Goal: Task Accomplishment & Management: Use online tool/utility

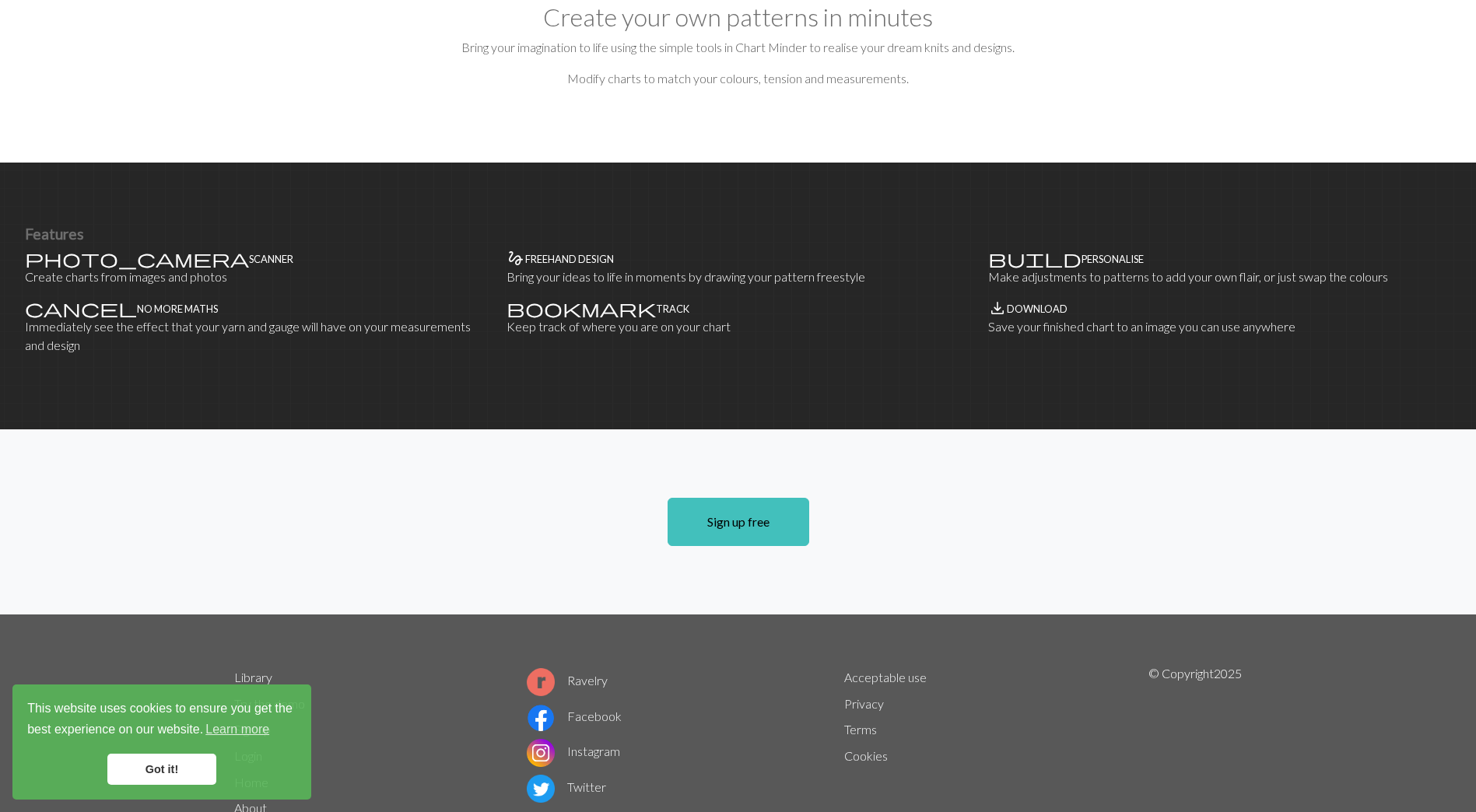
scroll to position [840, 0]
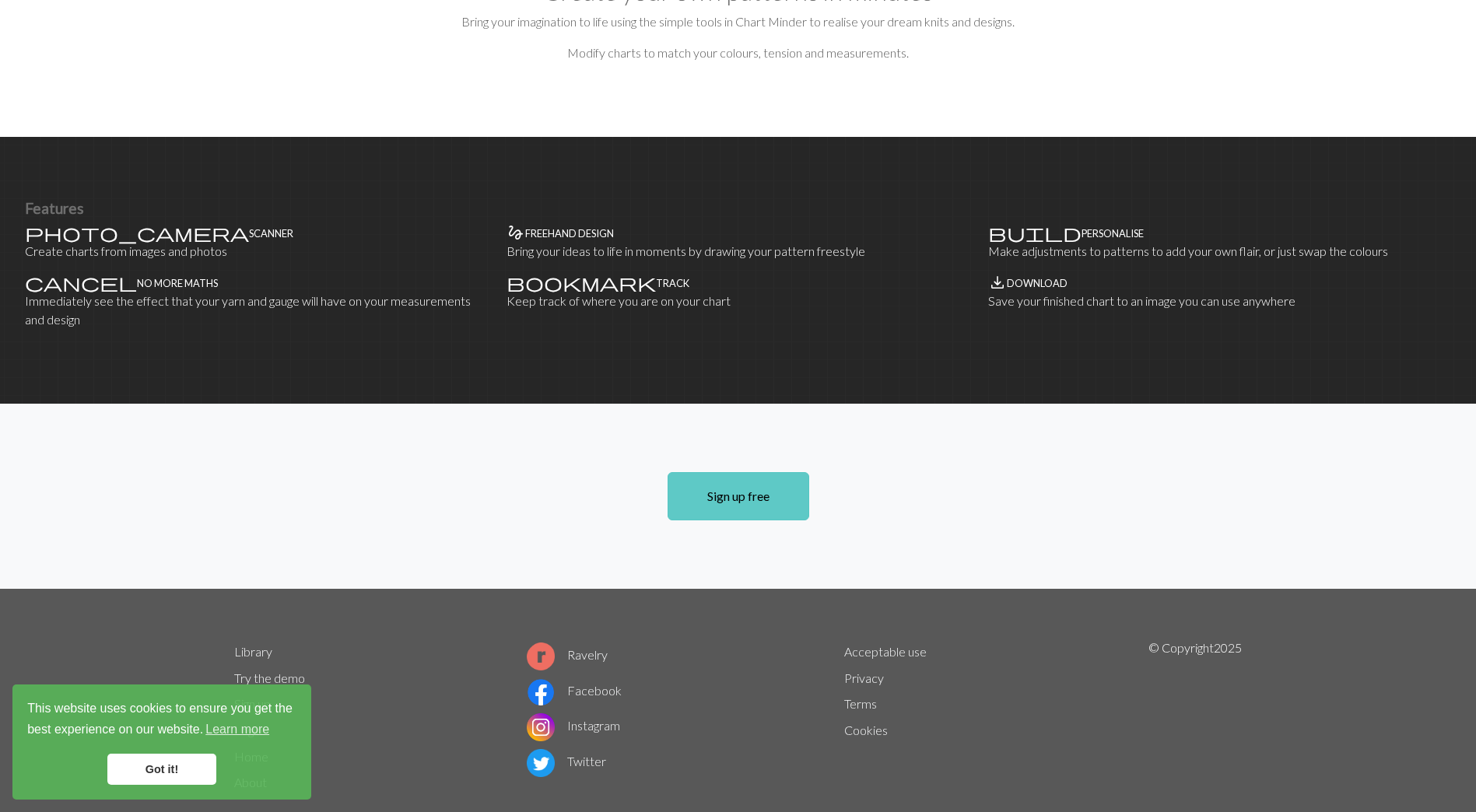
click at [746, 472] on link "Sign up free" at bounding box center [738, 496] width 142 height 48
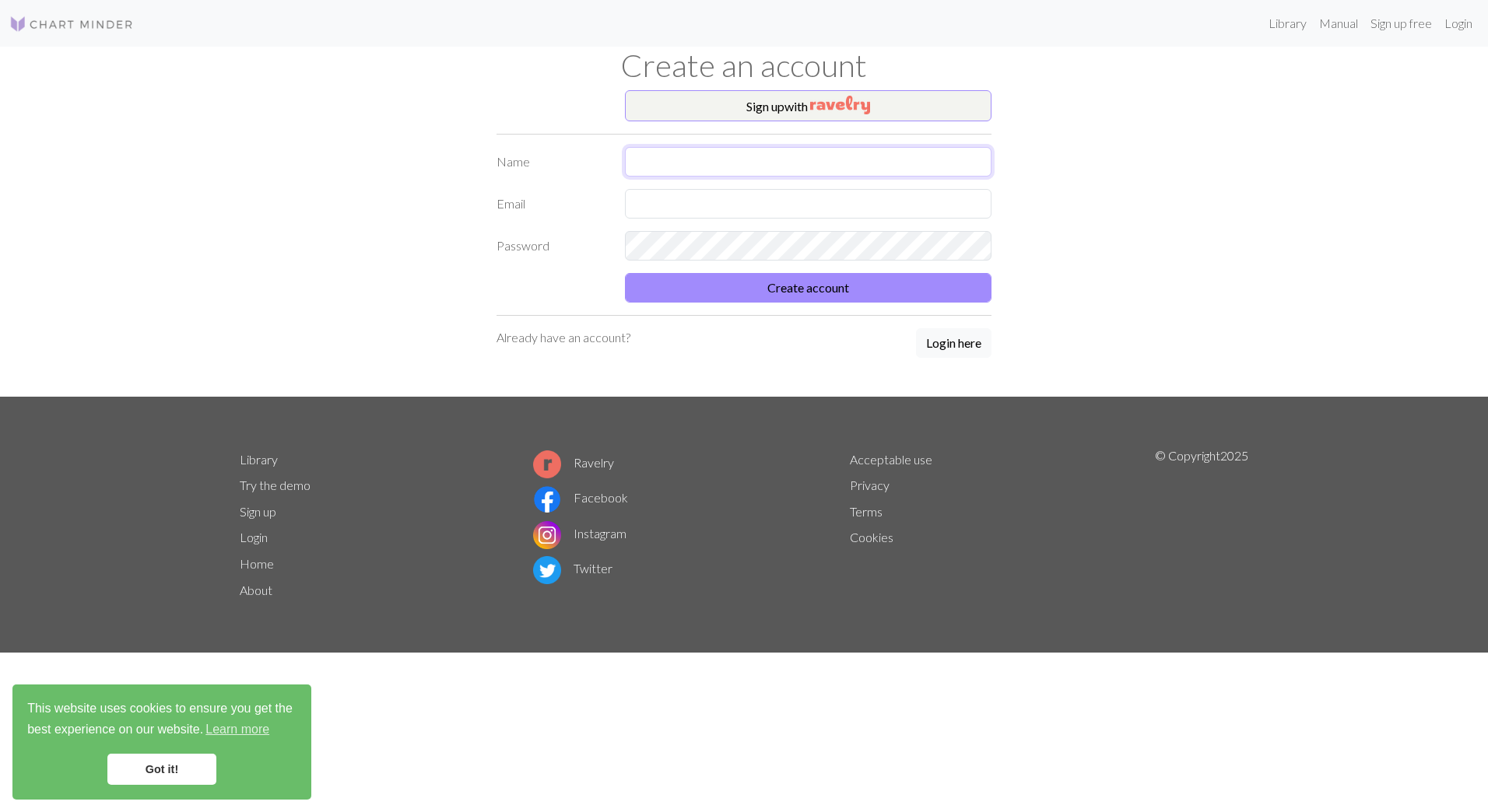
click at [758, 157] on input "text" at bounding box center [808, 162] width 366 height 30
type input "[PERSON_NAME]"
type input "[EMAIL_ADDRESS][DOMAIN_NAME]"
click at [852, 289] on button "Create account" at bounding box center [808, 287] width 366 height 30
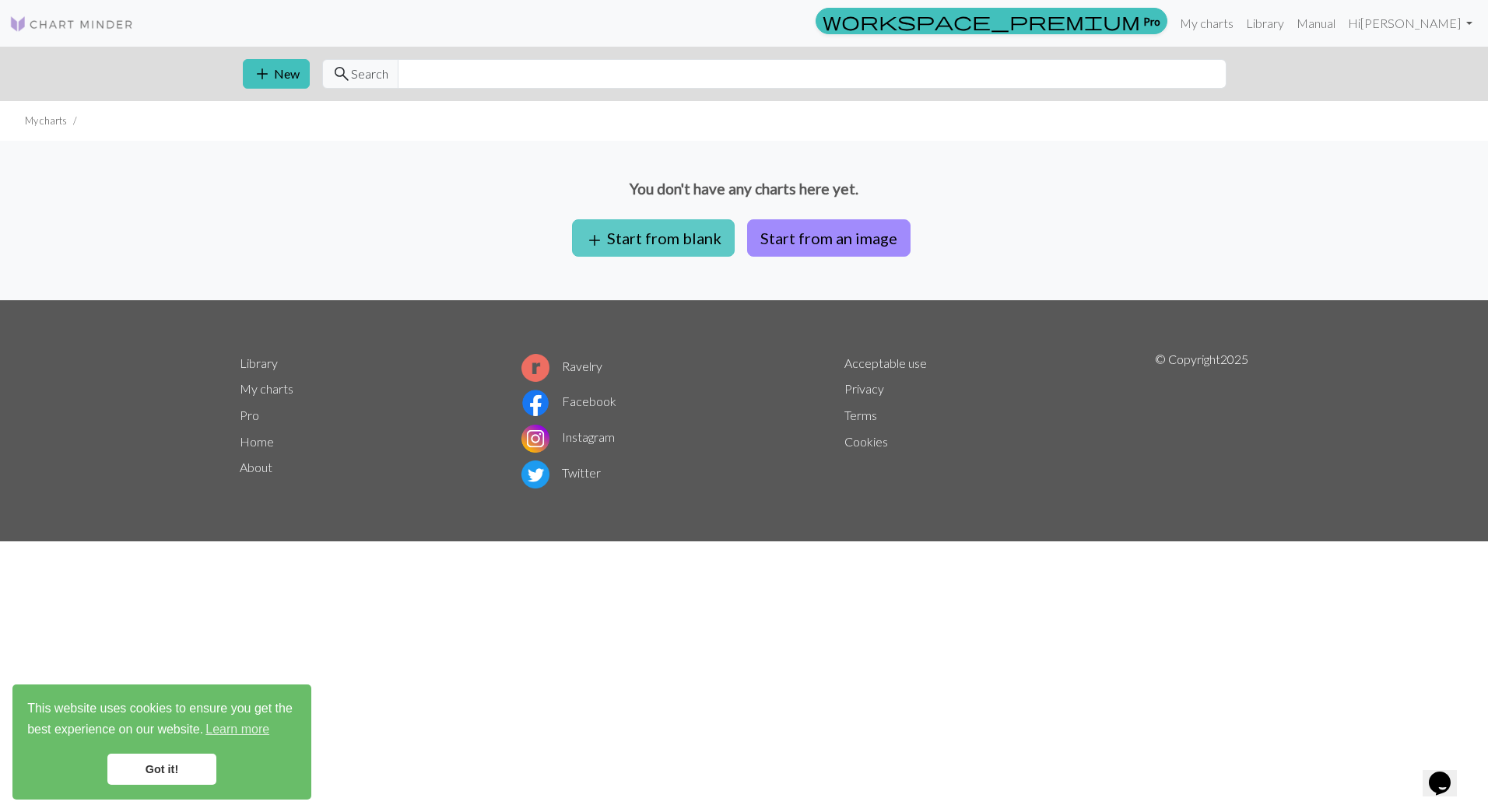
click at [639, 239] on button "add Start from blank" at bounding box center [653, 238] width 163 height 38
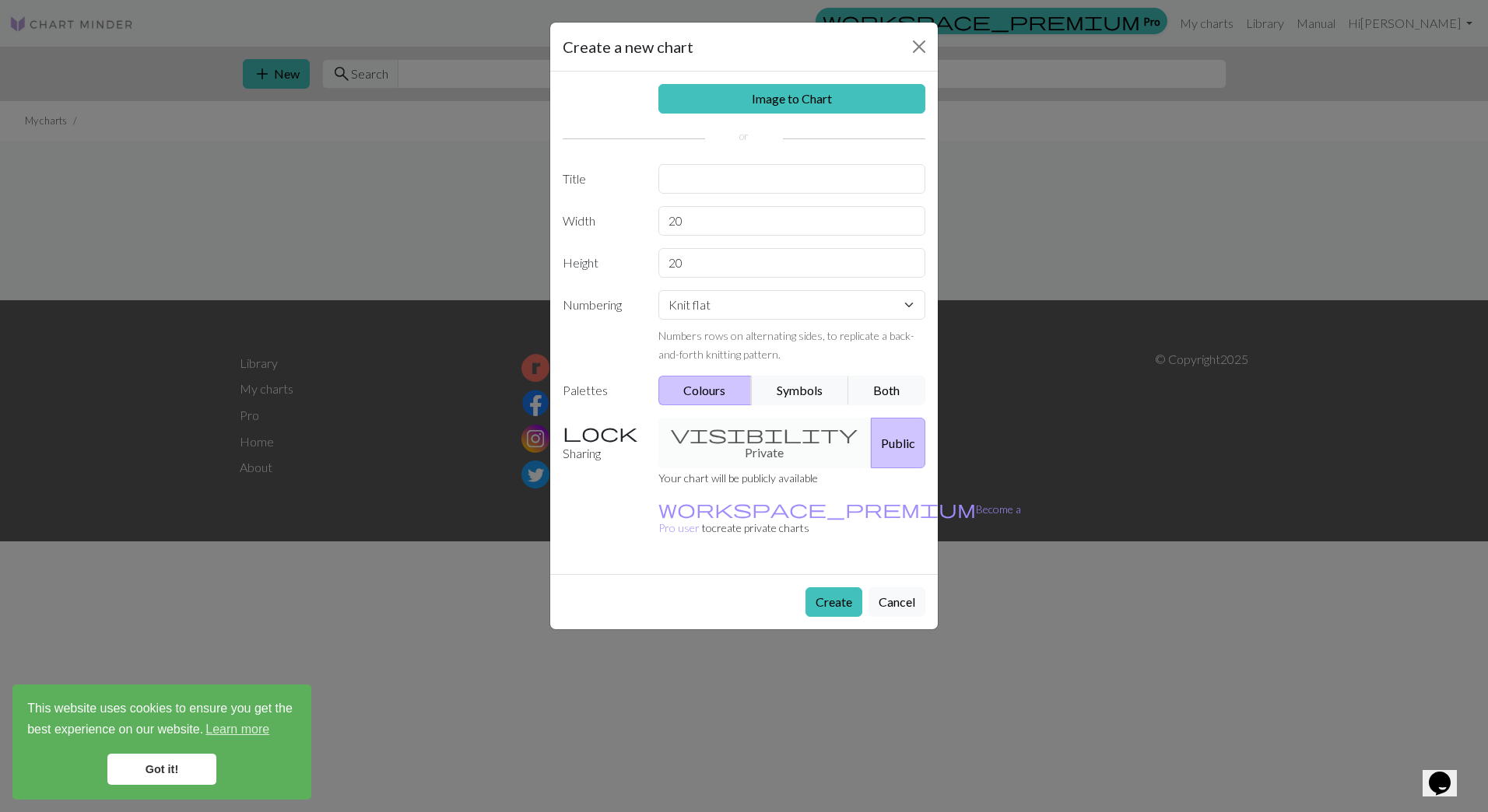
click at [744, 437] on div "visibility Private Public" at bounding box center [791, 443] width 286 height 50
click at [746, 432] on div "visibility Private Public" at bounding box center [791, 443] width 286 height 50
click at [918, 588] on button "Cancel" at bounding box center [896, 602] width 57 height 30
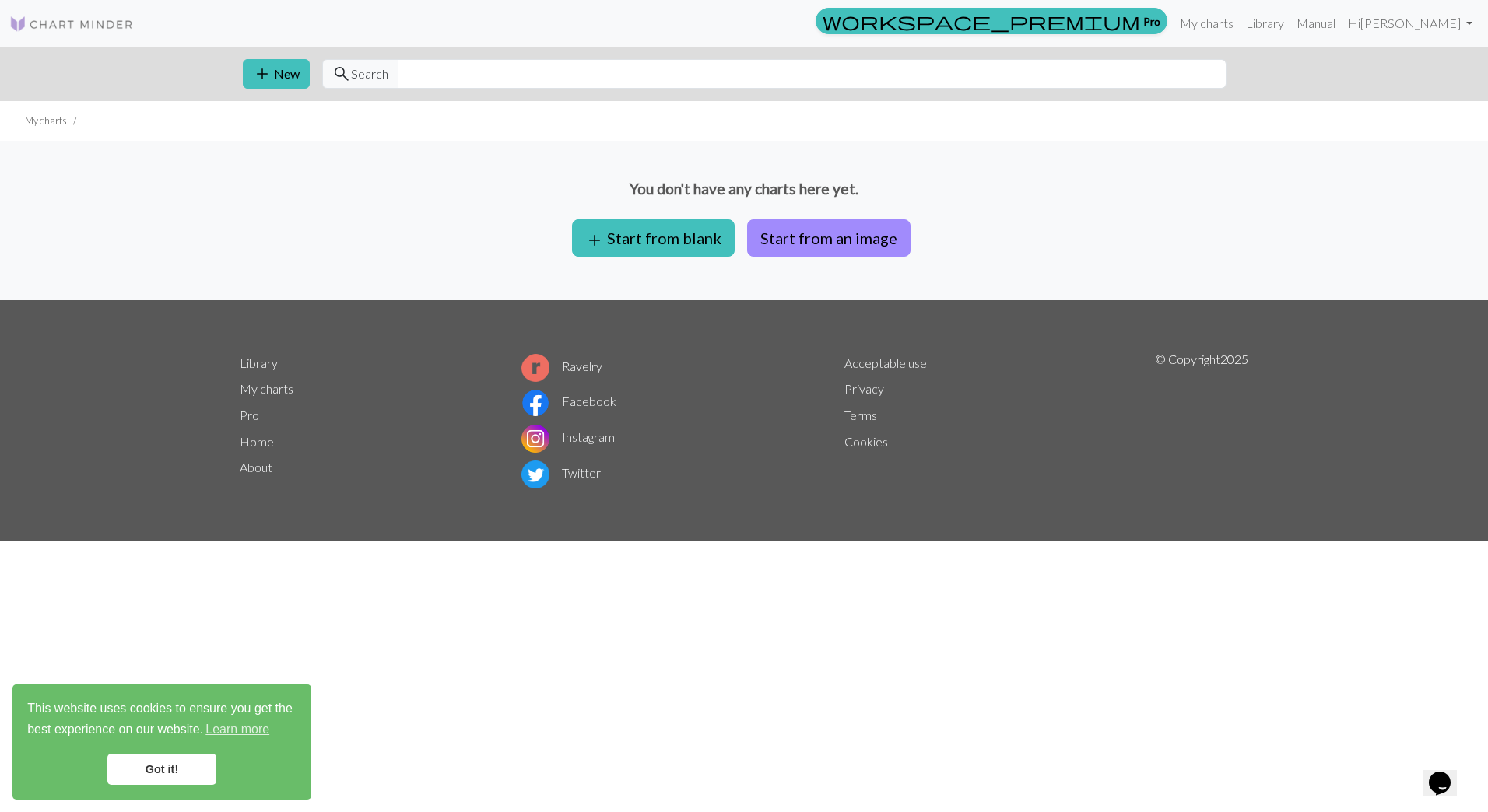
click at [267, 365] on link "Library" at bounding box center [259, 362] width 39 height 14
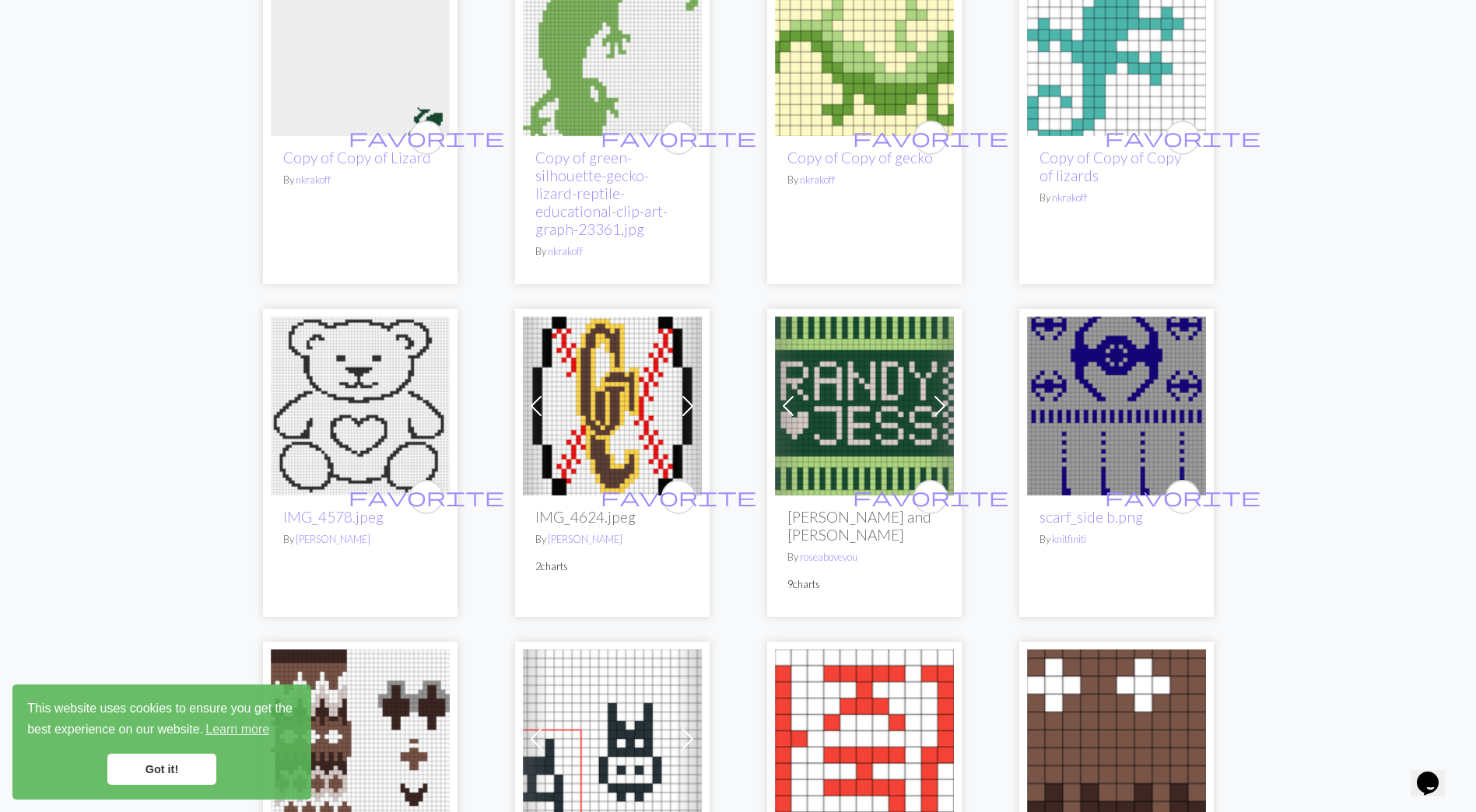
scroll to position [1244, 0]
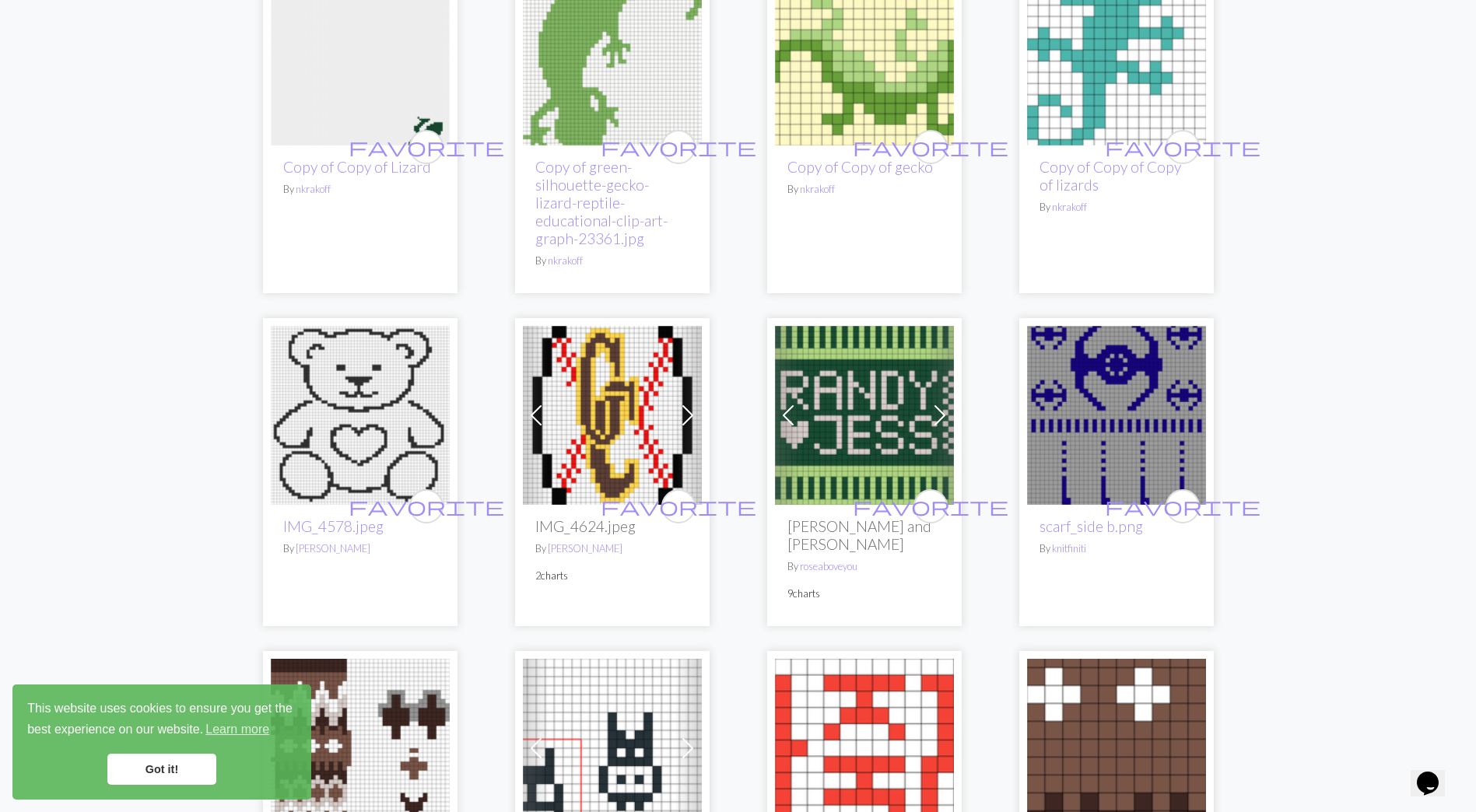
click at [357, 402] on img at bounding box center [360, 415] width 179 height 179
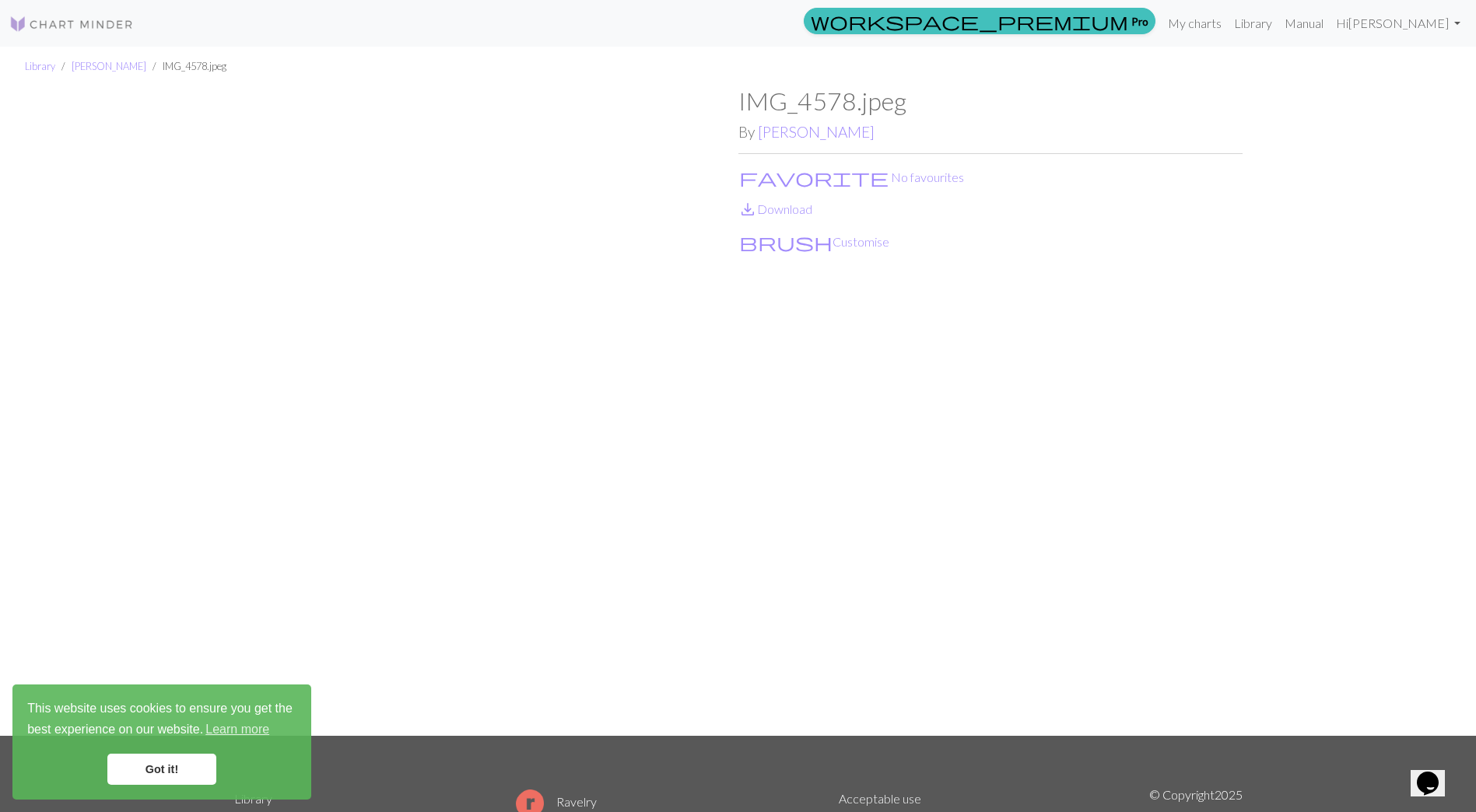
scroll to position [78, 0]
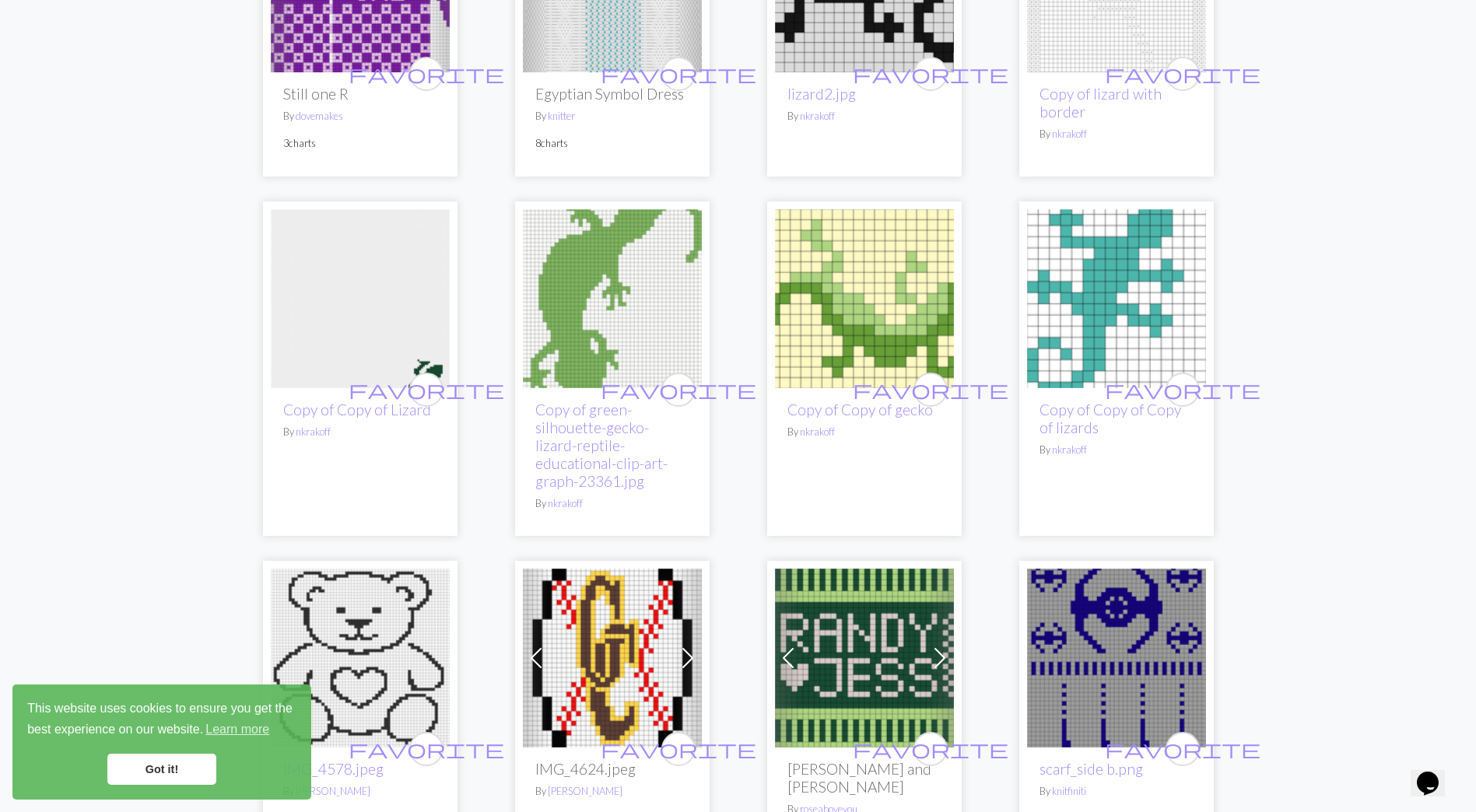
scroll to position [1244, 0]
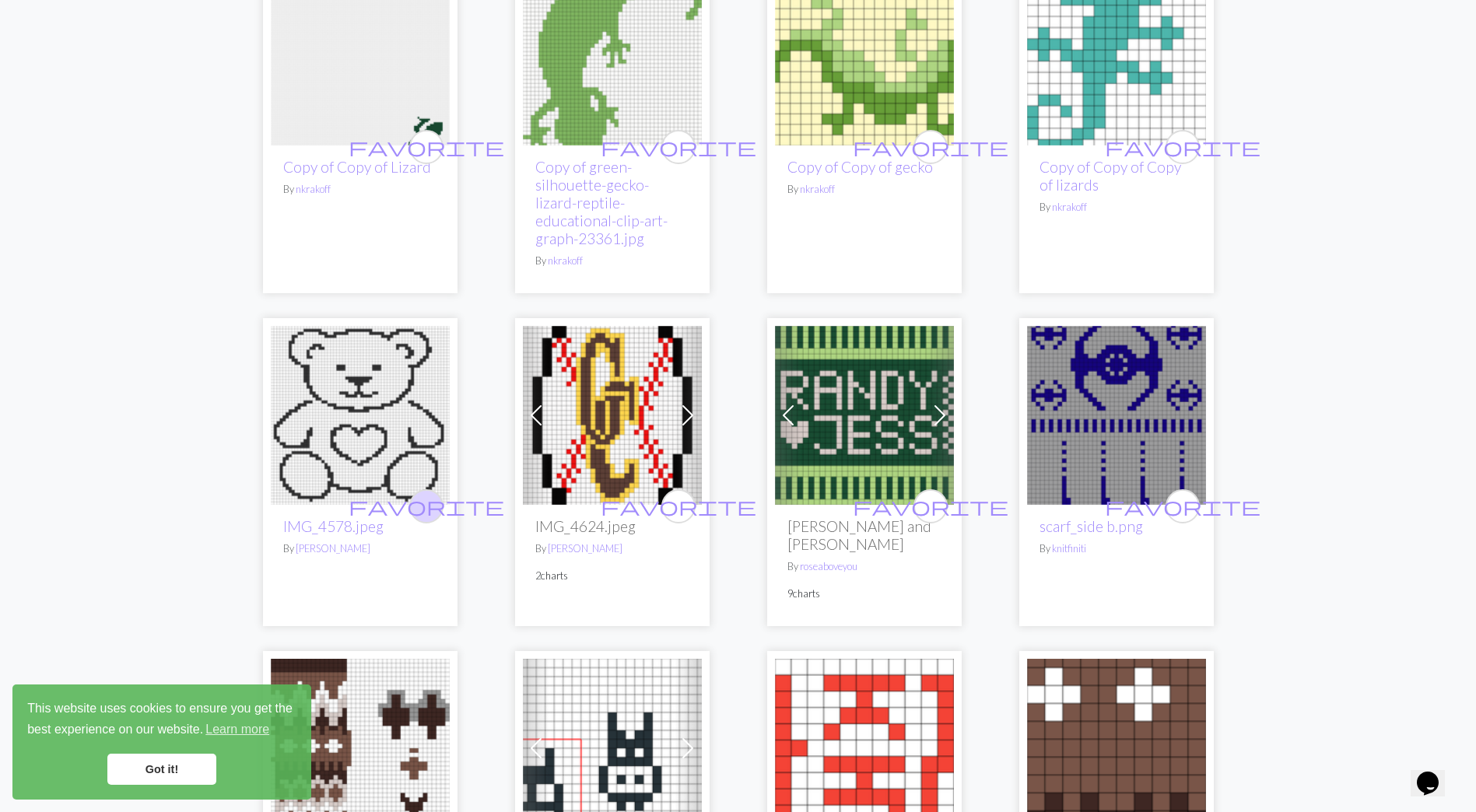
click at [430, 494] on span "favorite" at bounding box center [426, 506] width 155 height 24
click at [403, 543] on div "favorite IMG_4578.jpeg By [PERSON_NAME]" at bounding box center [360, 565] width 179 height 121
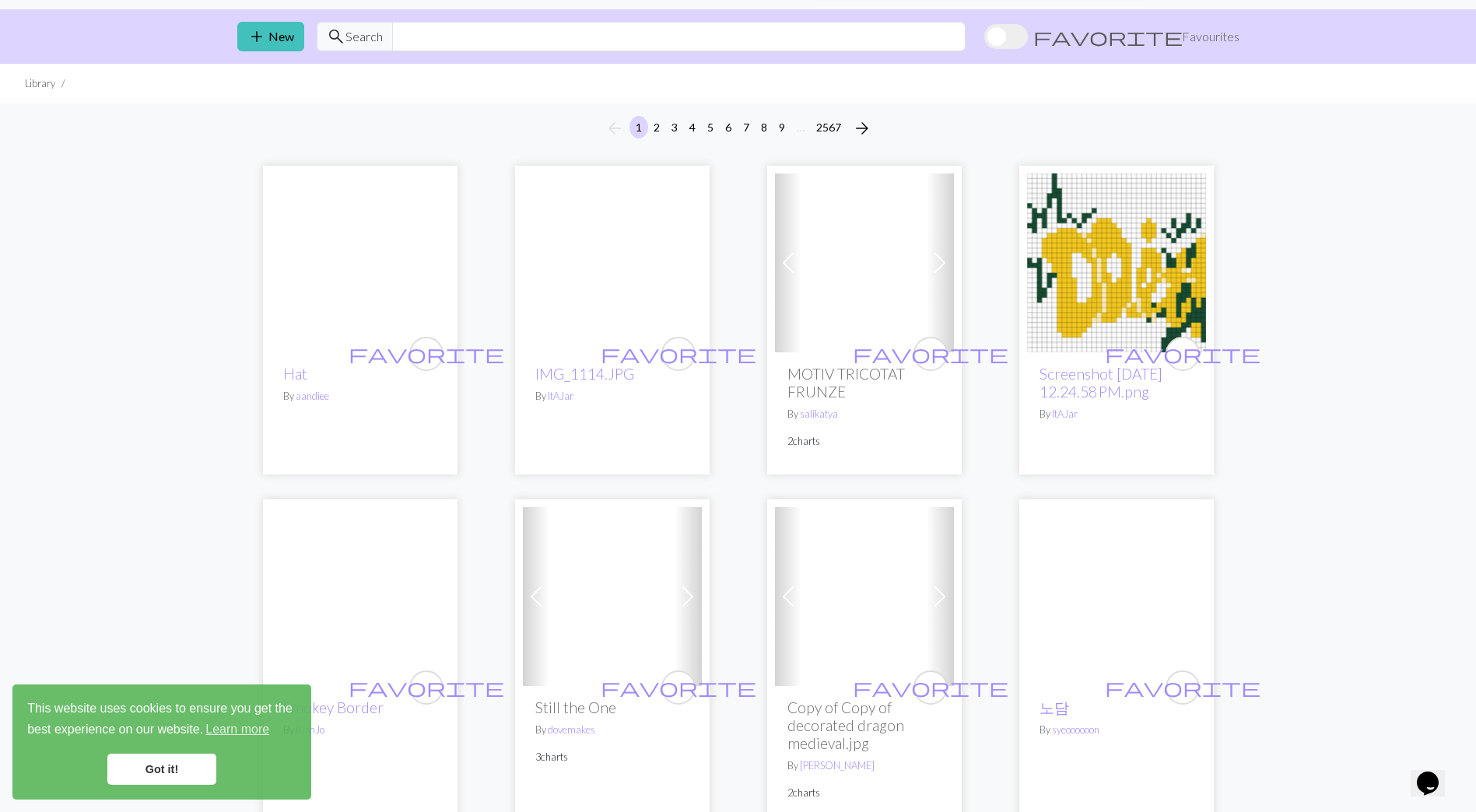
scroll to position [0, 0]
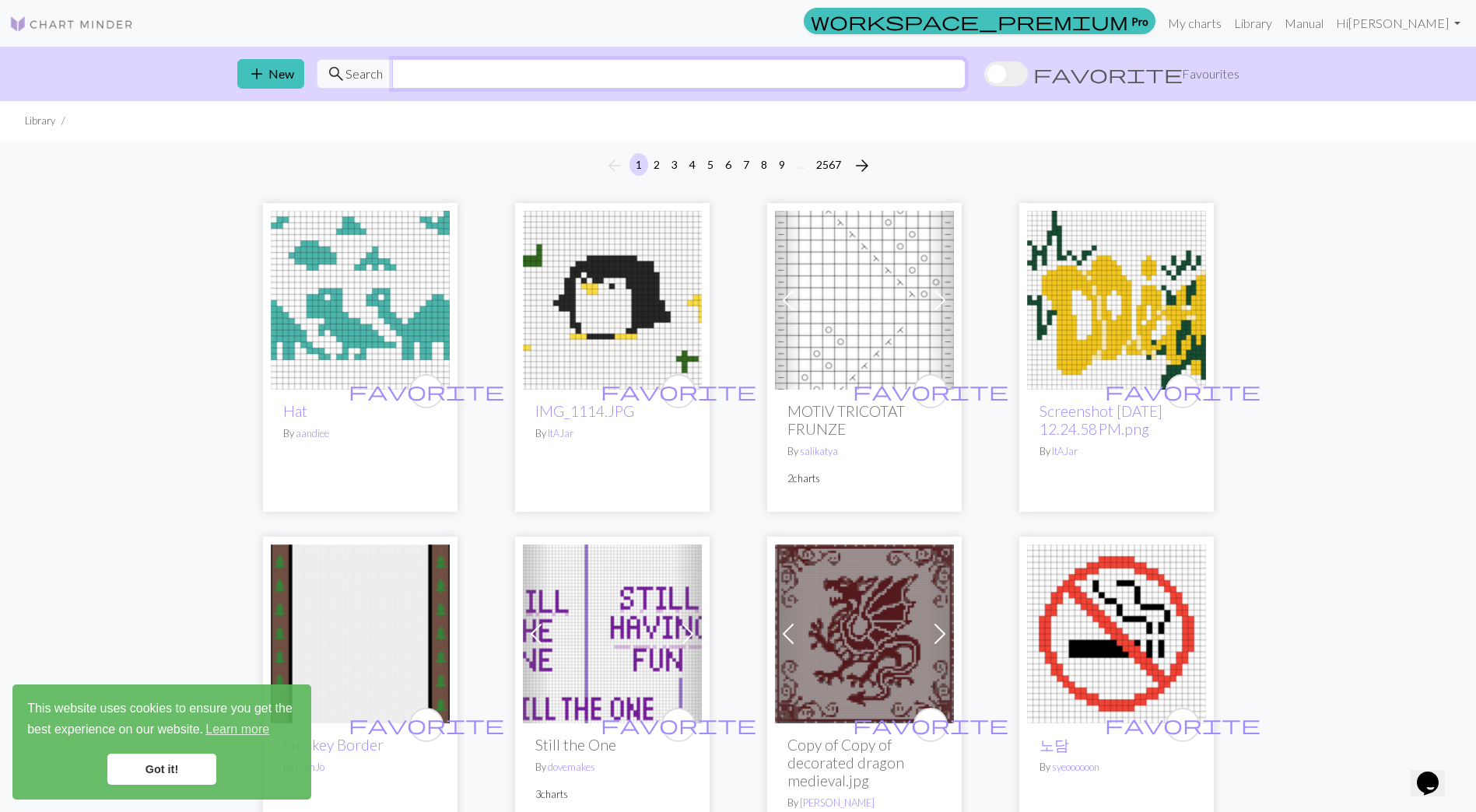
click at [525, 70] on input "text" at bounding box center [678, 73] width 573 height 30
type input "cable"
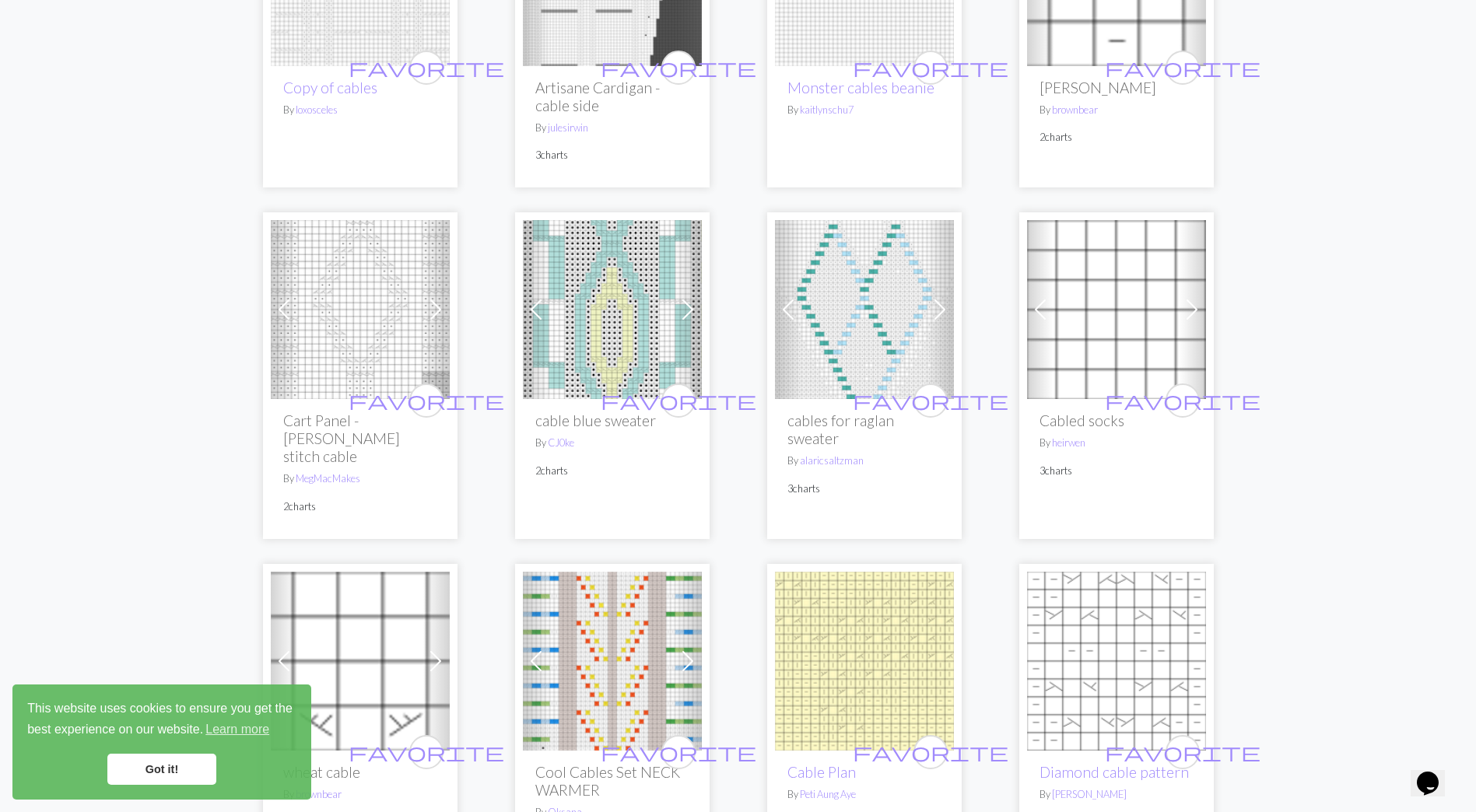
scroll to position [2567, 0]
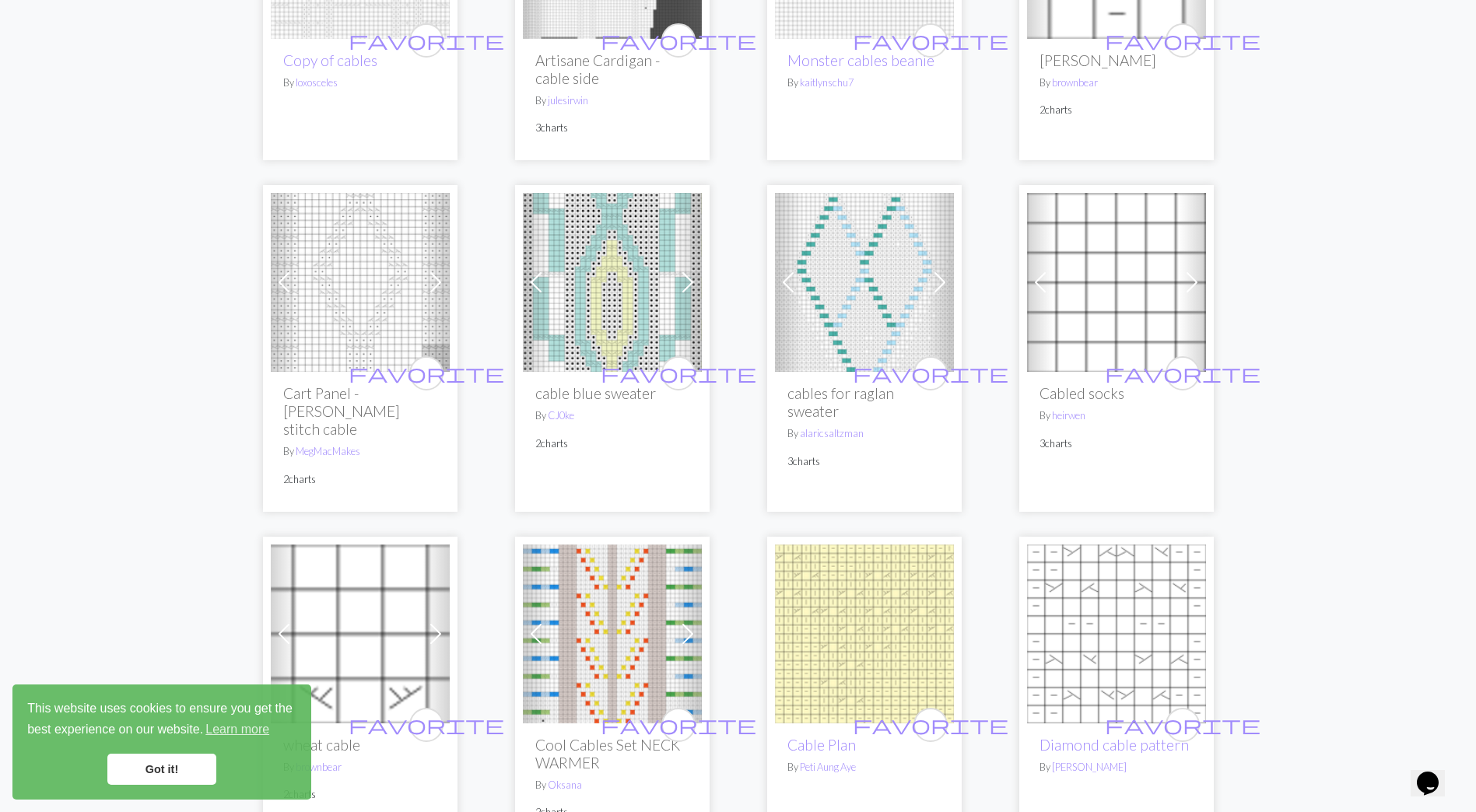
click at [624, 299] on img at bounding box center [613, 282] width 179 height 179
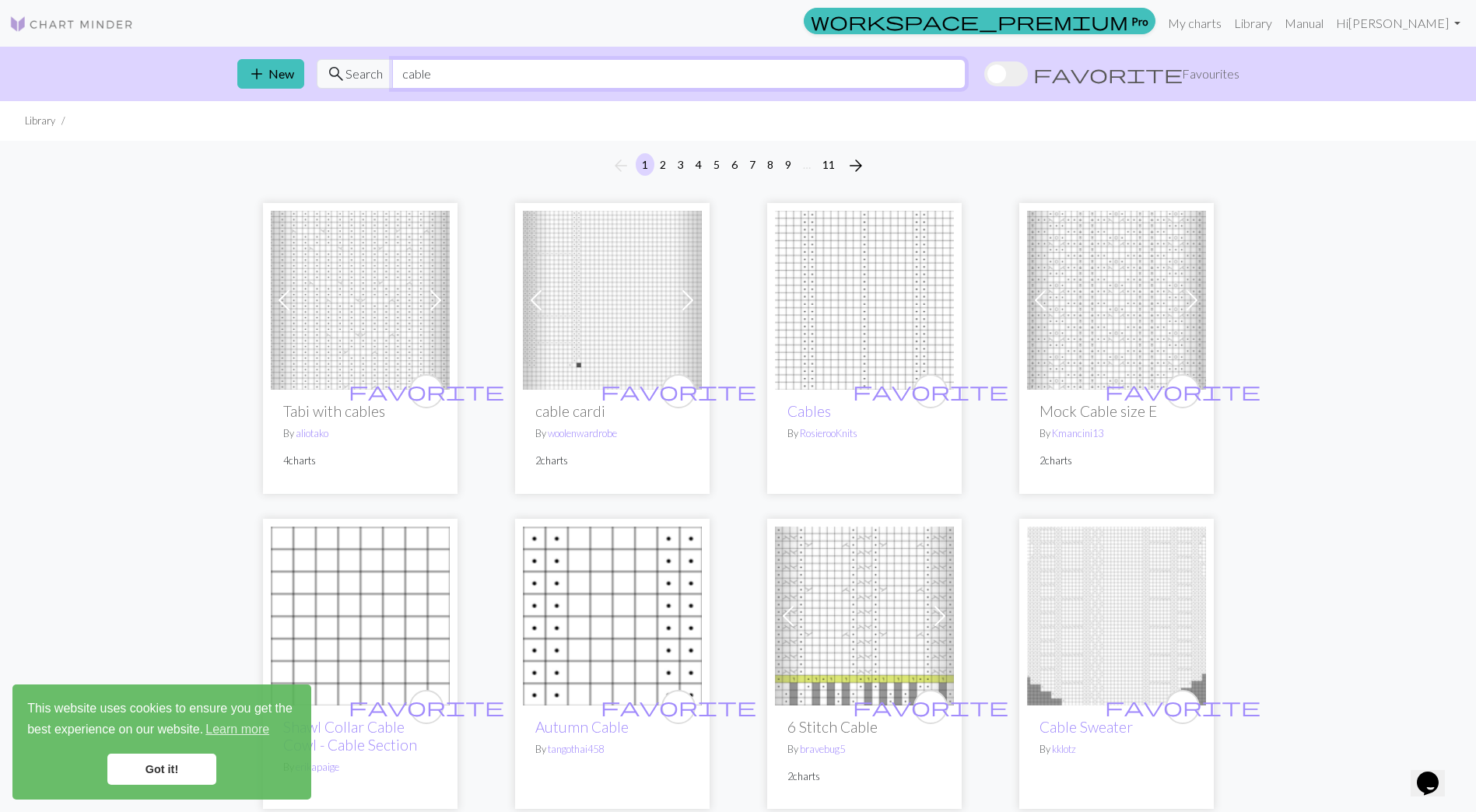
click at [514, 75] on input "cable" at bounding box center [678, 73] width 573 height 30
type input "cable blanket"
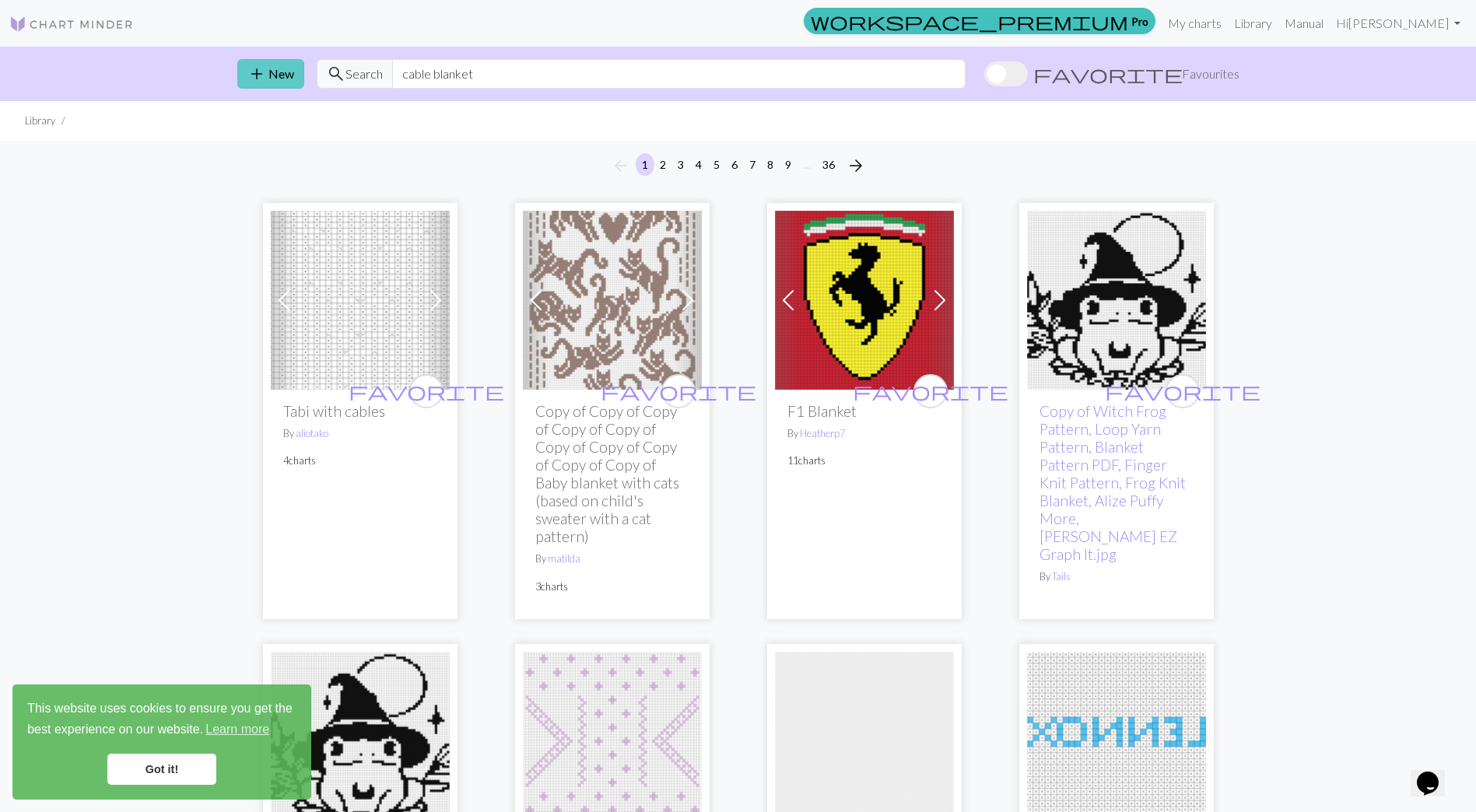
click at [262, 70] on span "add" at bounding box center [256, 73] width 18 height 22
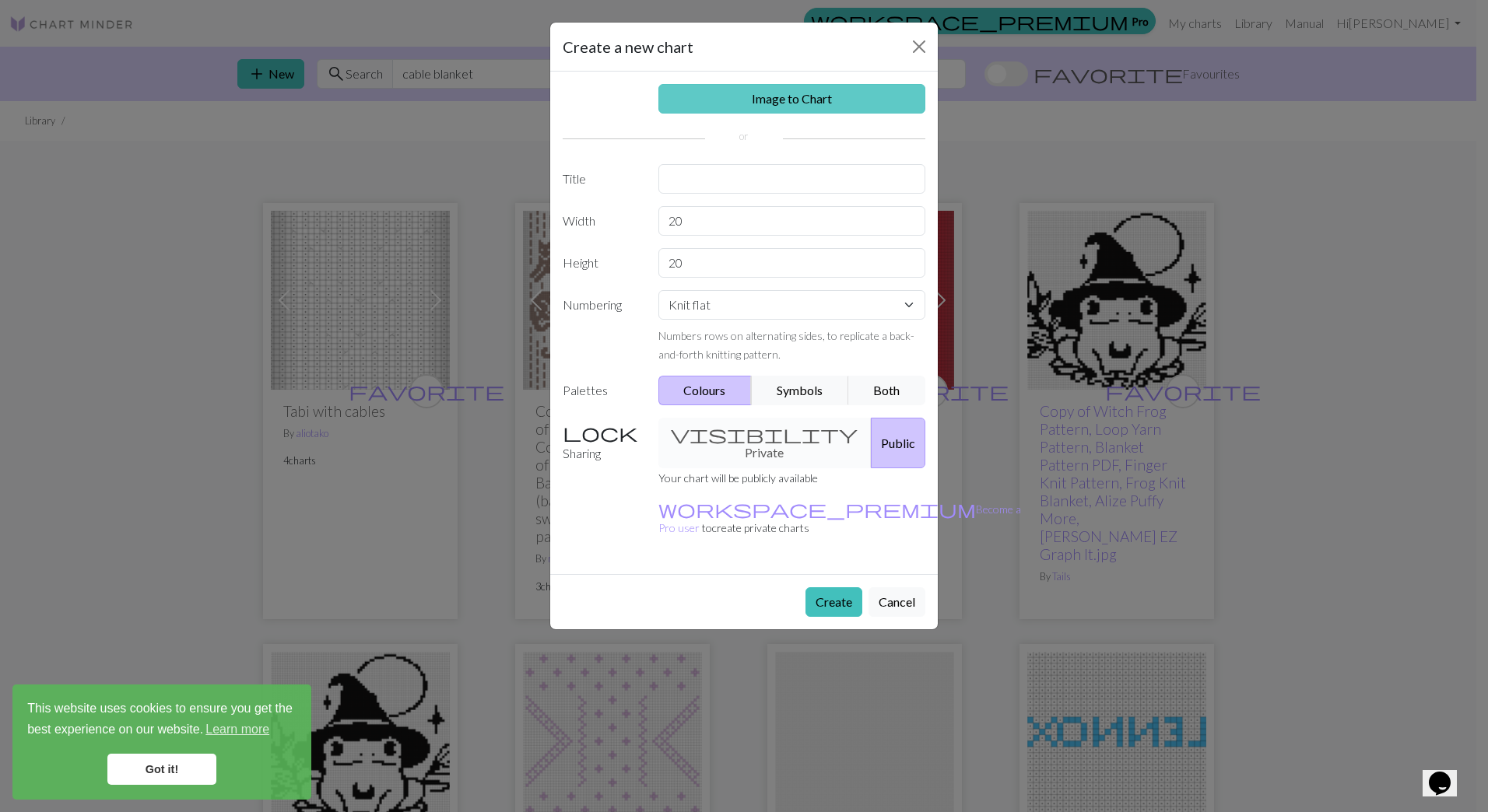
click at [807, 95] on link "Image to Chart" at bounding box center [792, 98] width 268 height 30
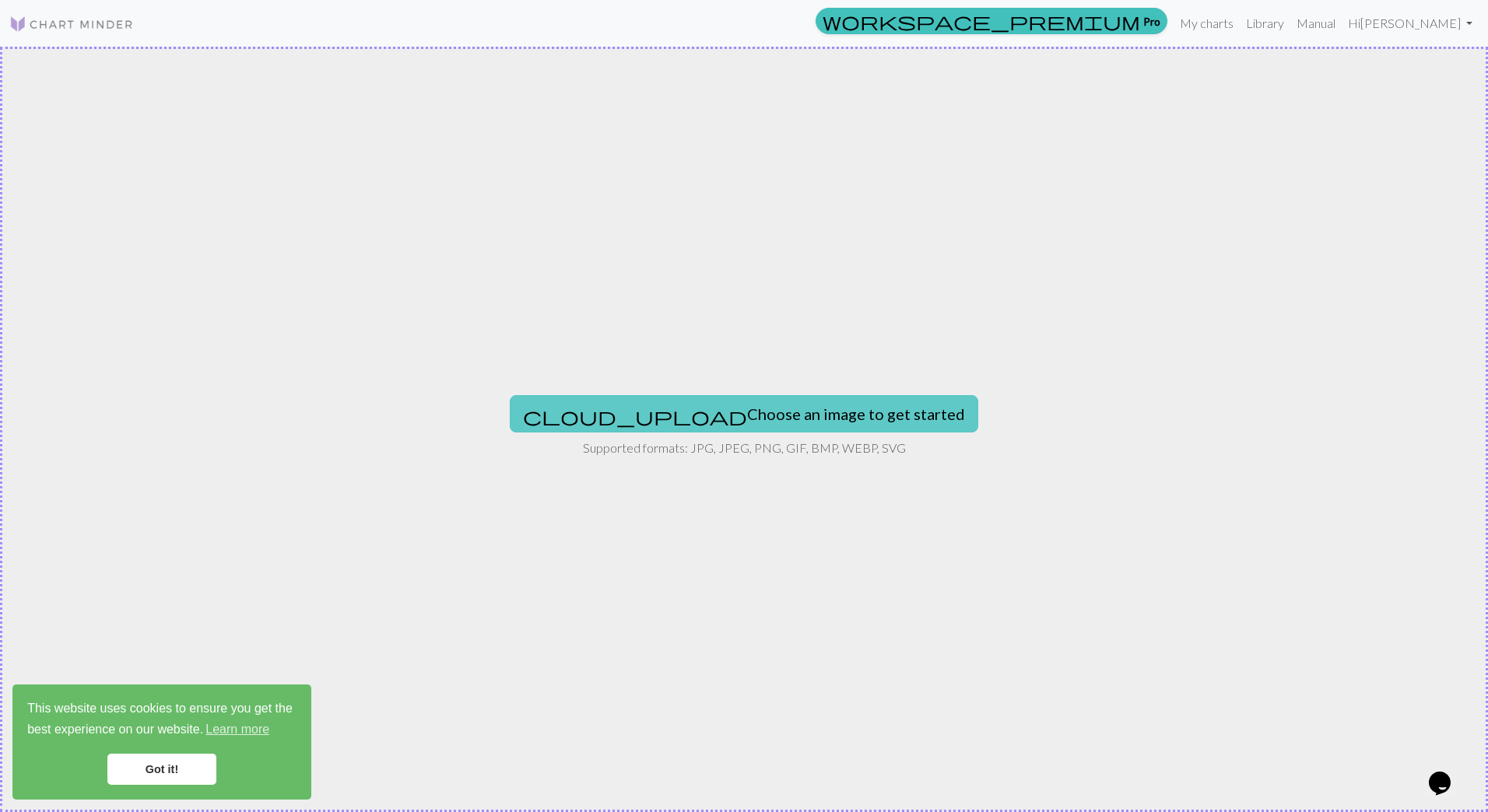
click at [728, 412] on button "cloud_upload Choose an image to get started" at bounding box center [744, 413] width 468 height 38
click at [714, 410] on button "cloud_upload Choose an image to get started" at bounding box center [744, 413] width 468 height 38
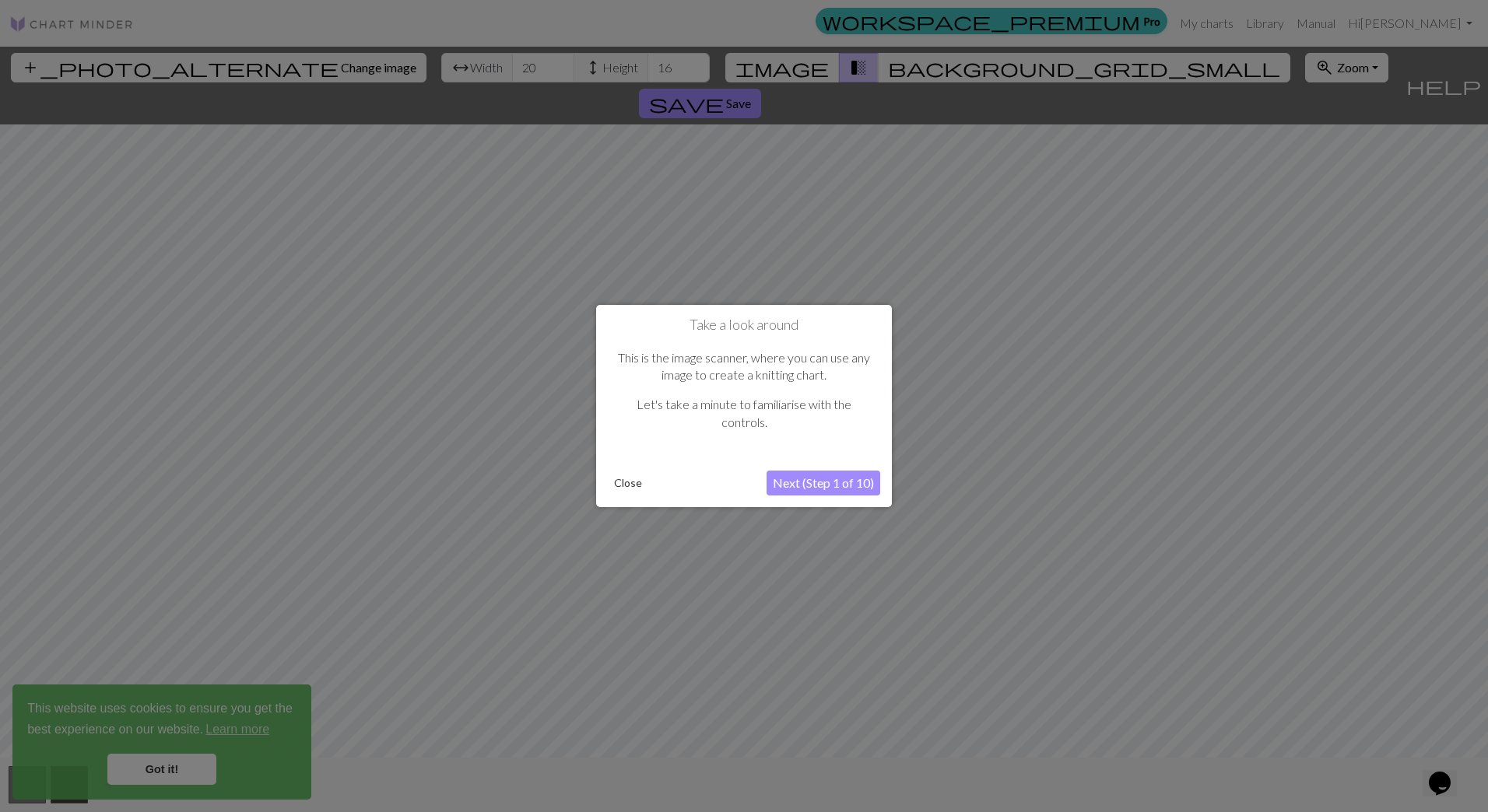
click at [827, 481] on button "Next (Step 1 of 10)" at bounding box center [823, 484] width 114 height 25
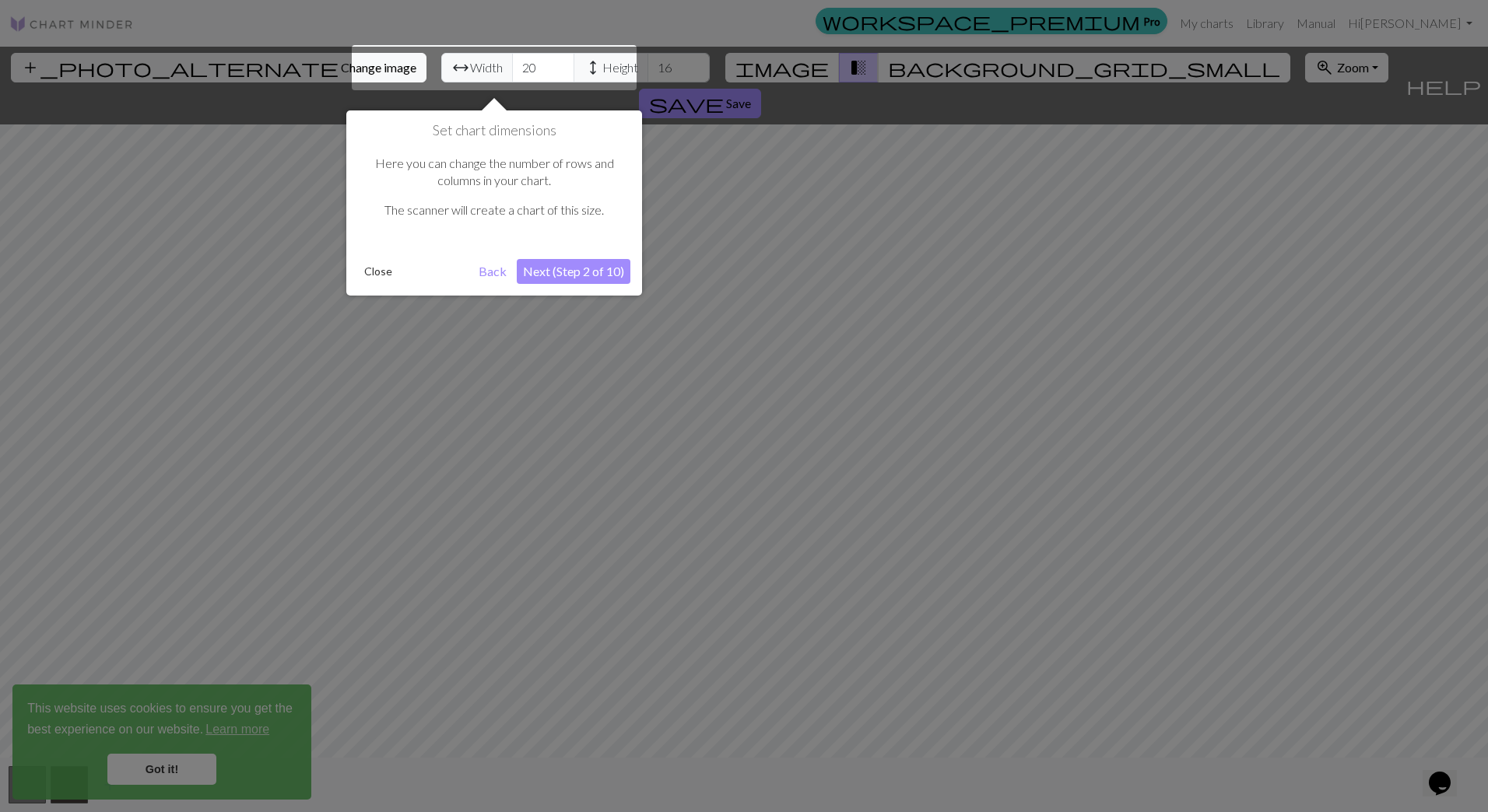
click at [605, 271] on button "Next (Step 2 of 10)" at bounding box center [573, 272] width 114 height 25
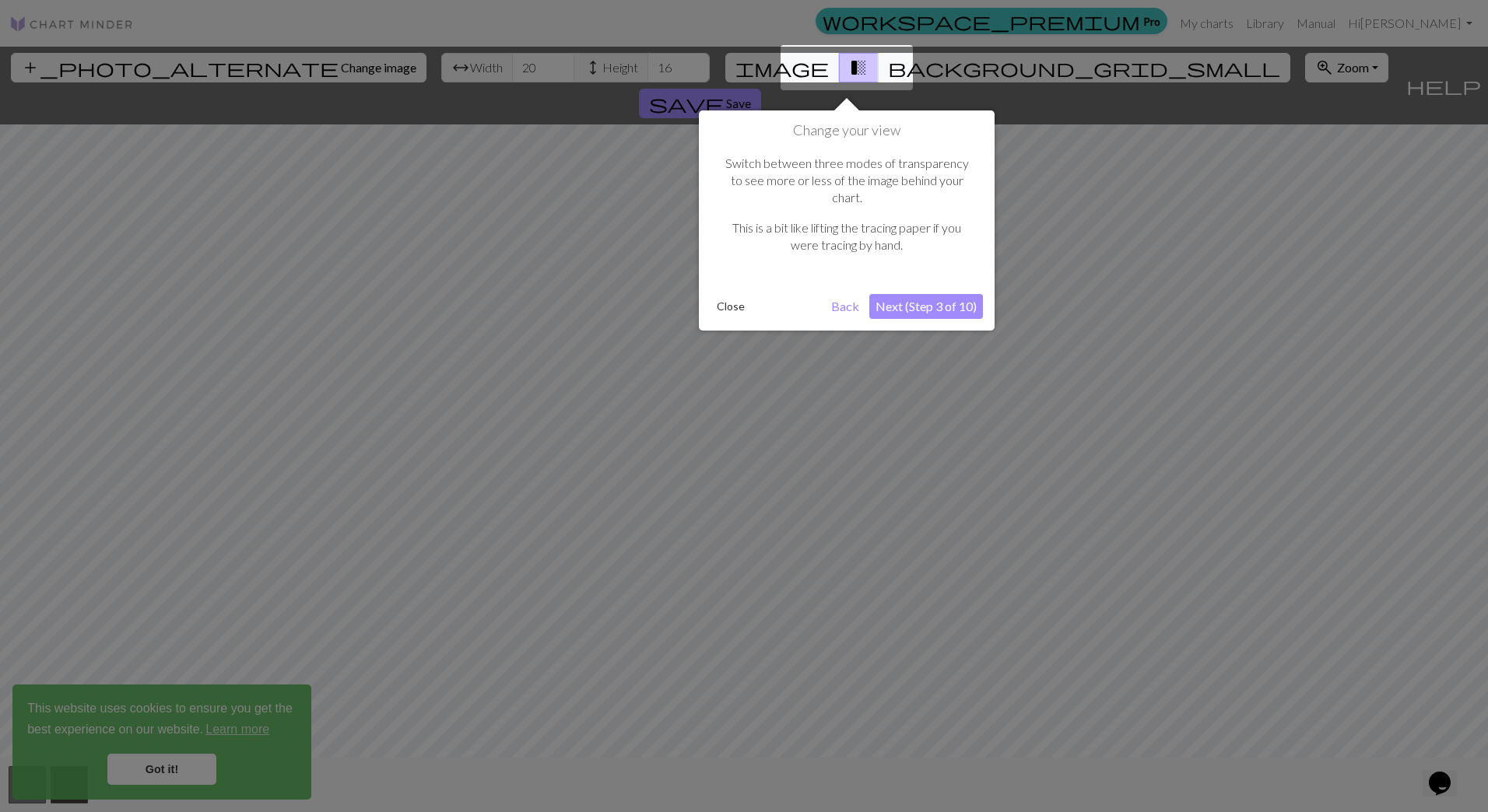
click at [941, 294] on button "Next (Step 3 of 10)" at bounding box center [926, 306] width 114 height 25
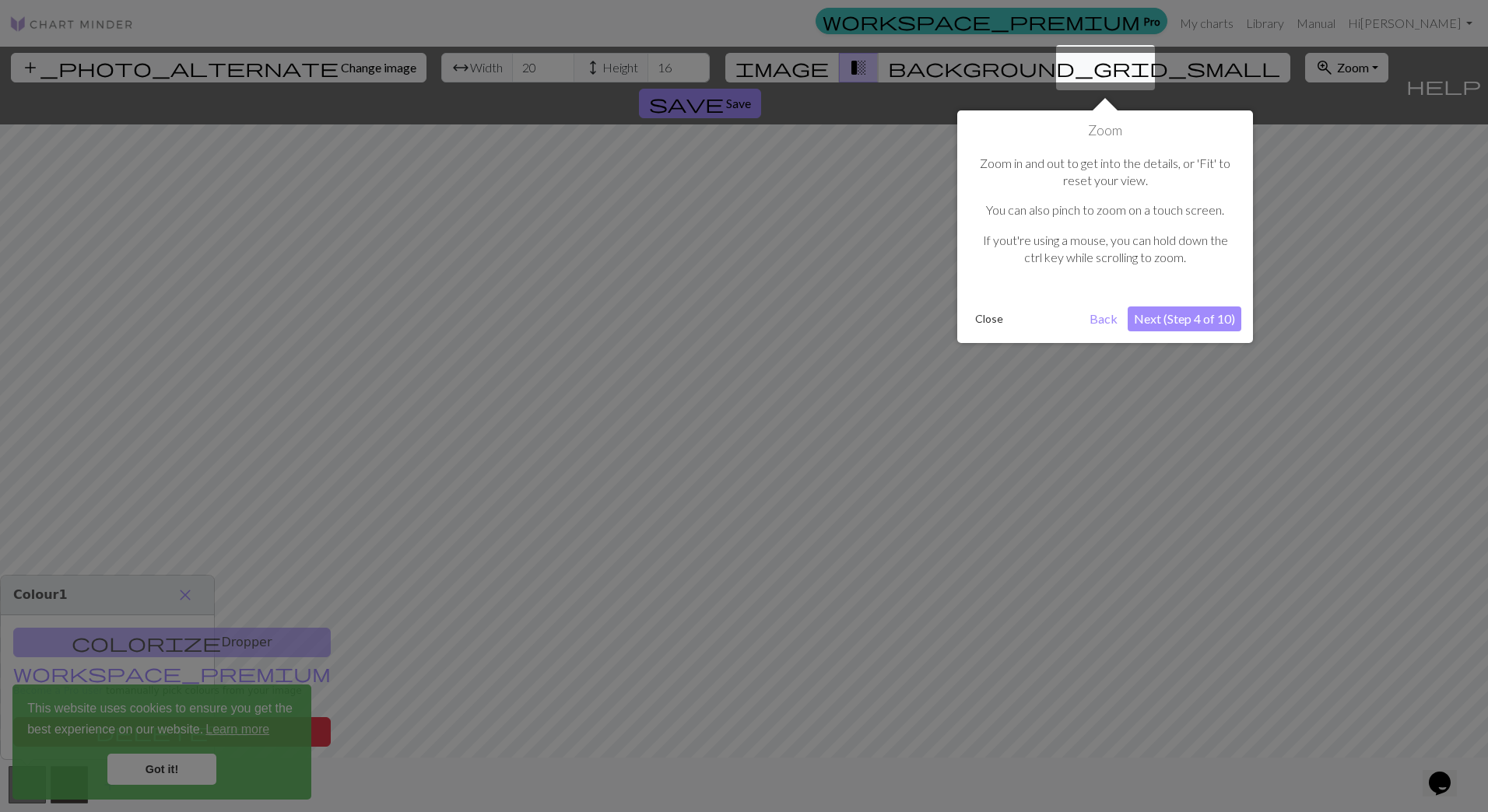
click at [1169, 317] on button "Next (Step 4 of 10)" at bounding box center [1184, 319] width 114 height 25
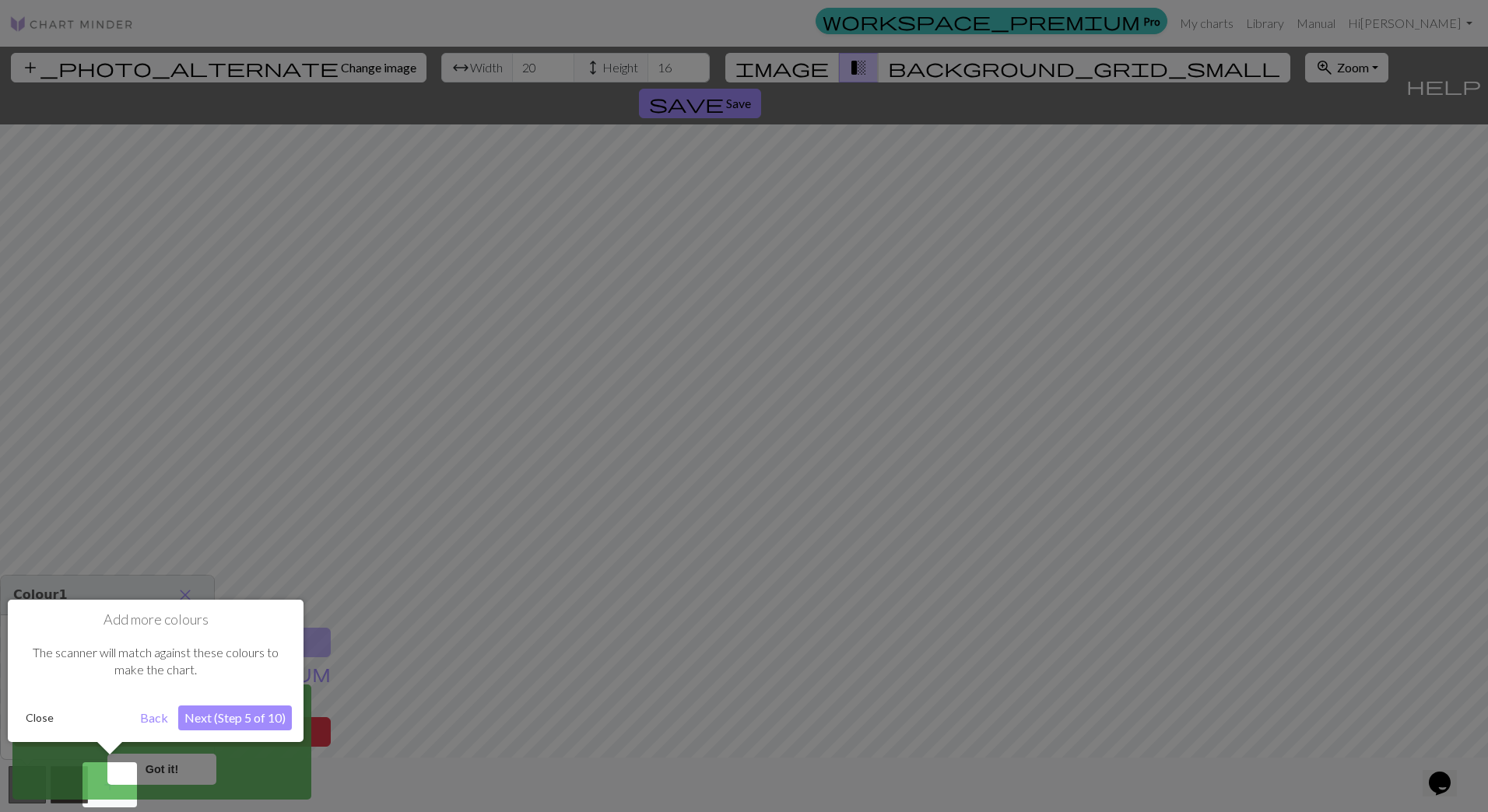
click at [224, 717] on button "Next (Step 5 of 10)" at bounding box center [235, 718] width 114 height 25
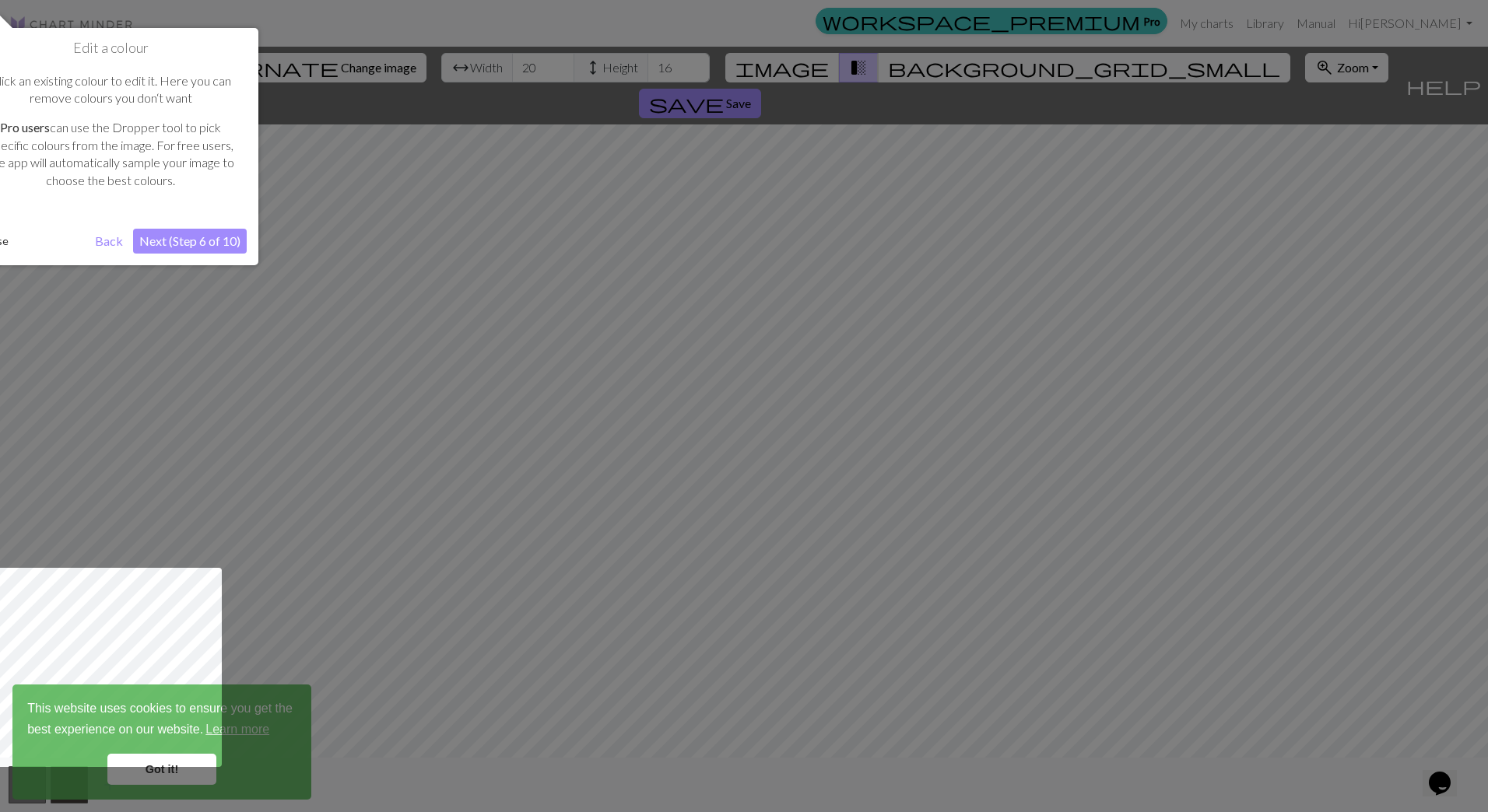
click at [221, 252] on button "Next (Step 6 of 10)" at bounding box center [190, 241] width 114 height 25
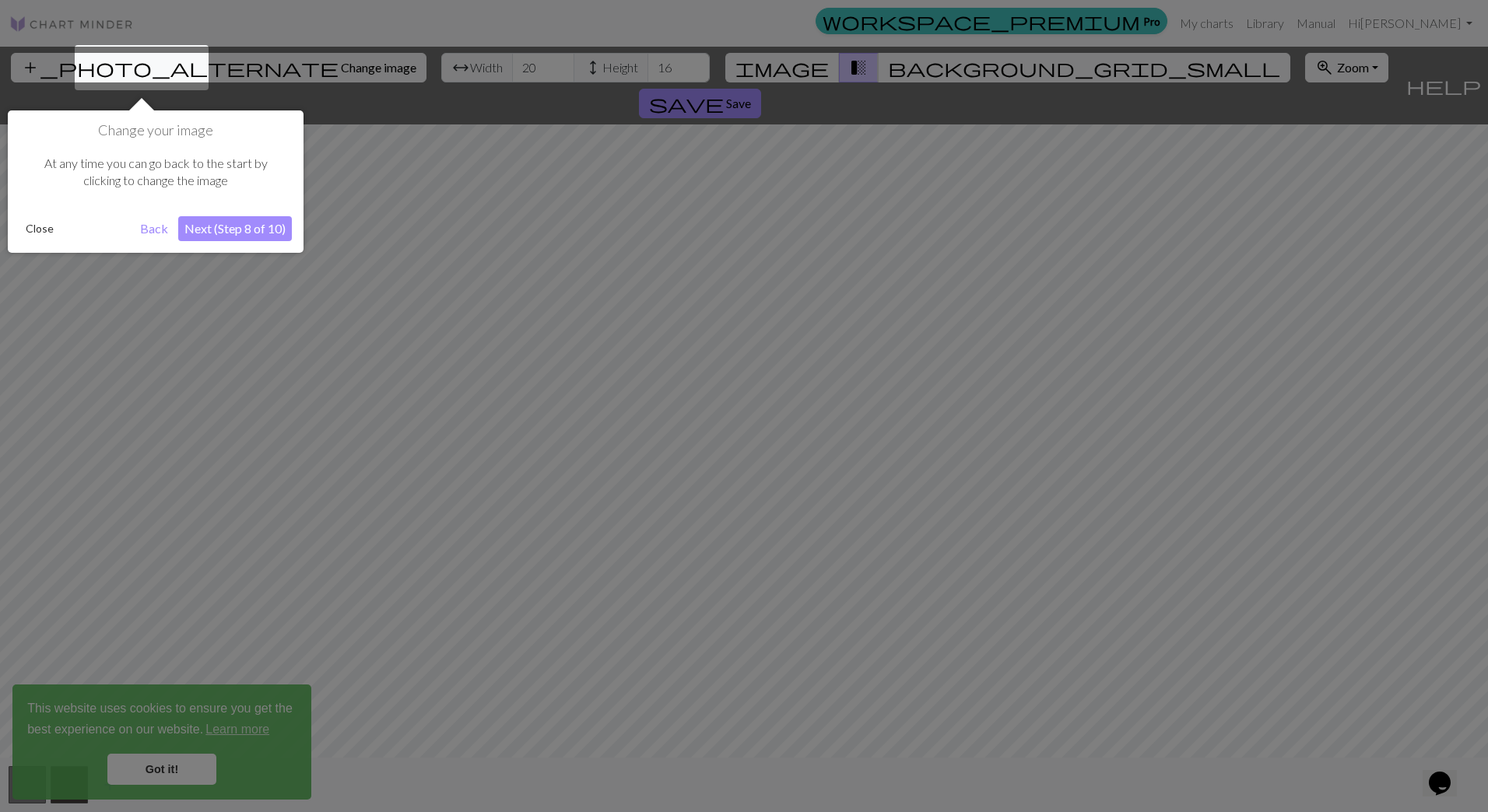
click at [247, 231] on button "Next (Step 8 of 10)" at bounding box center [235, 228] width 114 height 25
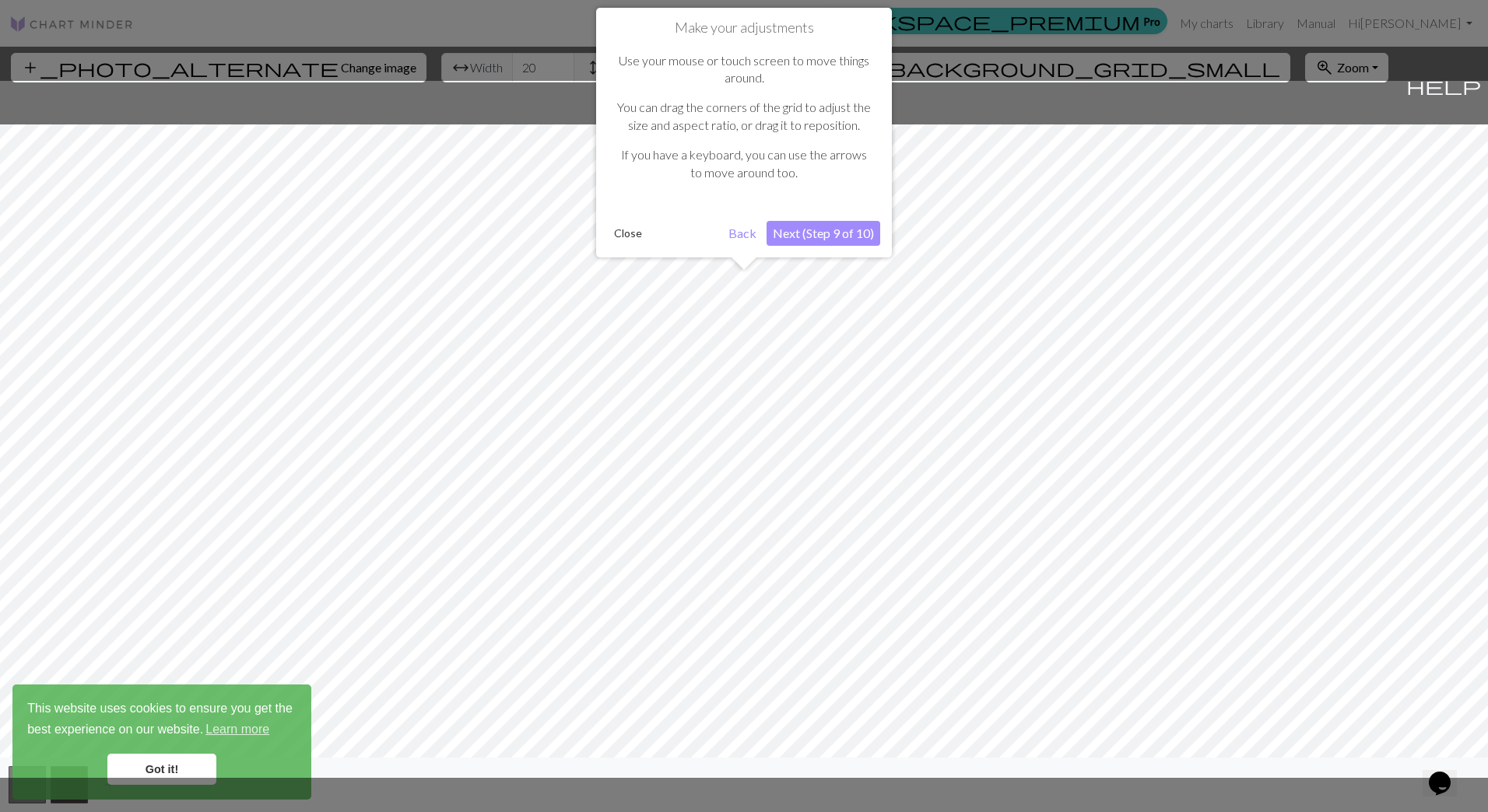
click at [829, 230] on button "Next (Step 9 of 10)" at bounding box center [823, 233] width 114 height 25
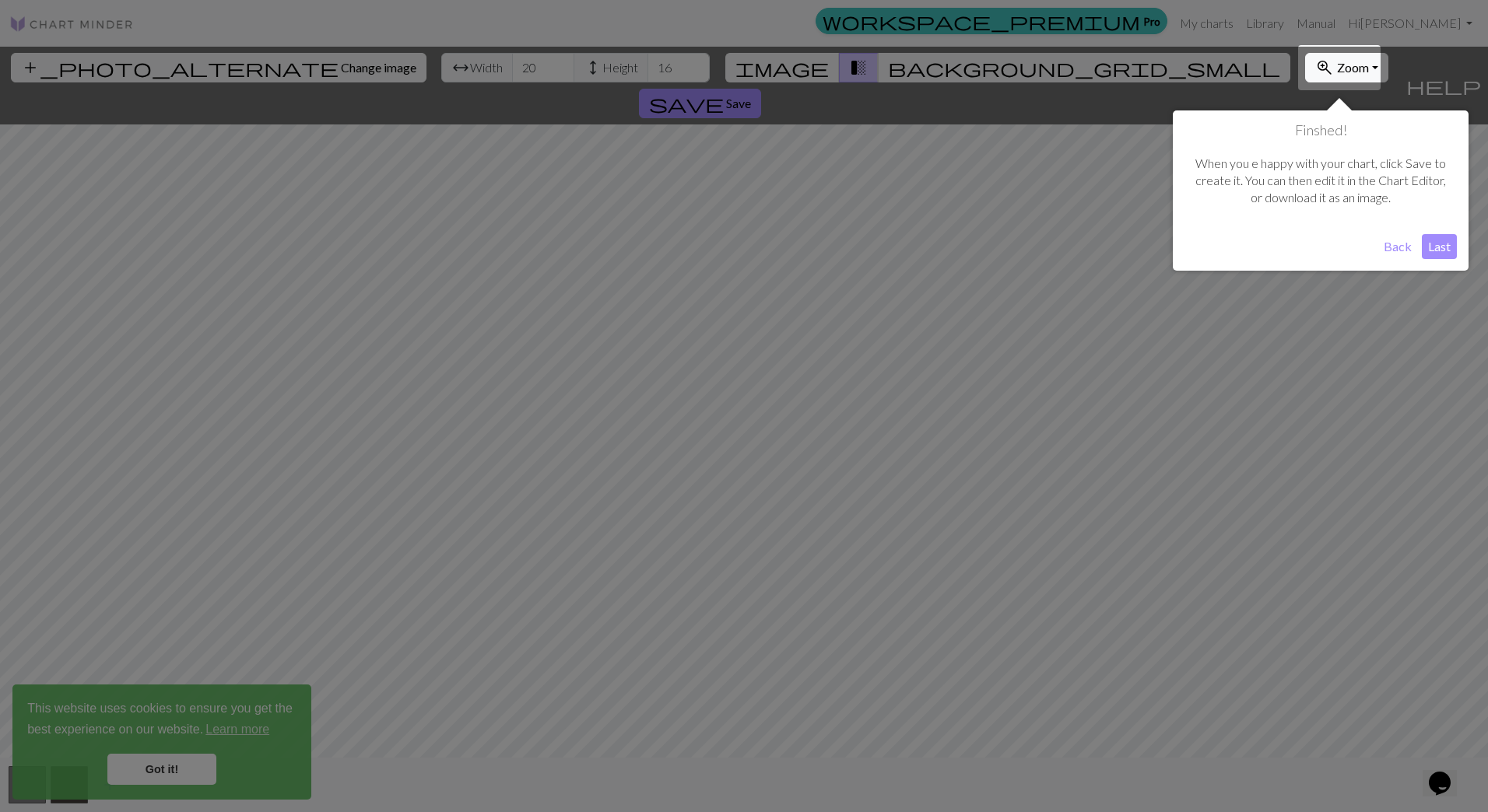
click at [1439, 251] on button "Last" at bounding box center [1439, 247] width 35 height 25
